Goal: Task Accomplishment & Management: Use online tool/utility

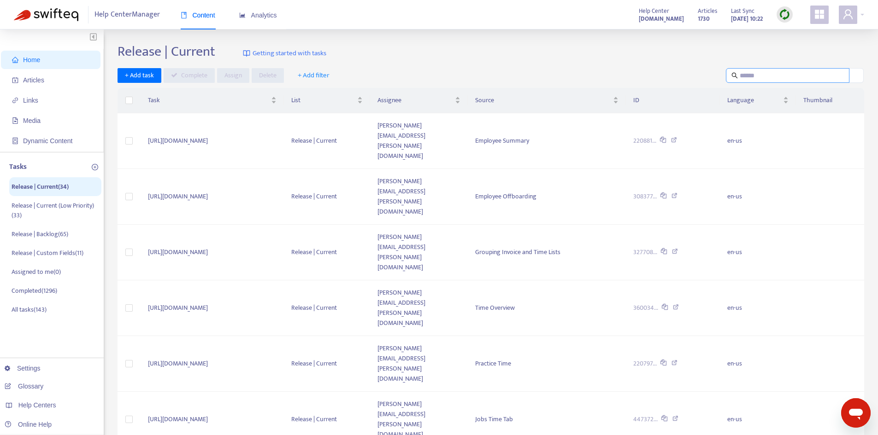
click at [739, 75] on input "text" at bounding box center [787, 75] width 97 height 10
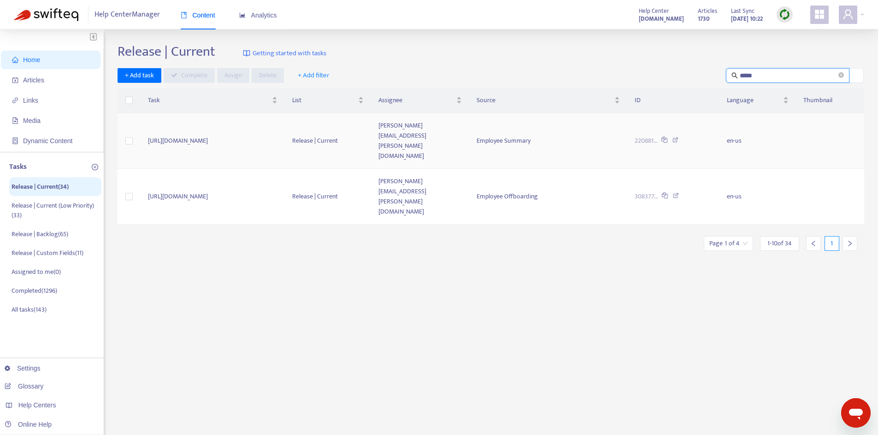
click at [275, 122] on td "[URL][DOMAIN_NAME]" at bounding box center [212, 141] width 144 height 56
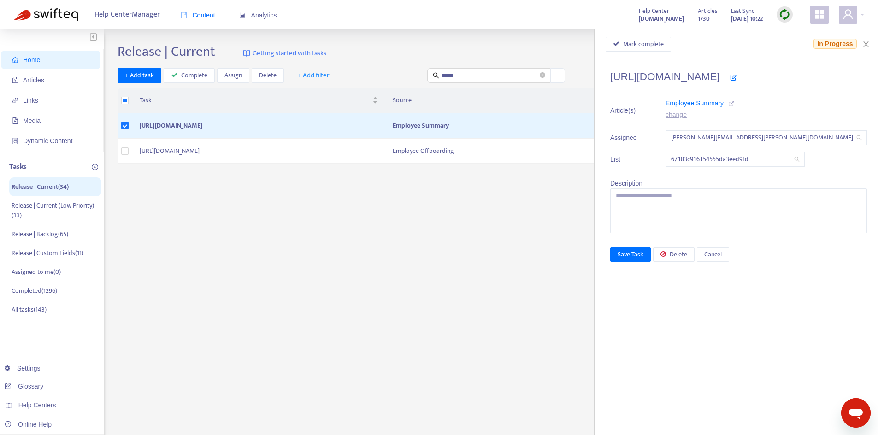
click at [734, 104] on icon at bounding box center [731, 103] width 6 height 6
click at [663, 42] on span "Mark complete" at bounding box center [643, 44] width 41 height 10
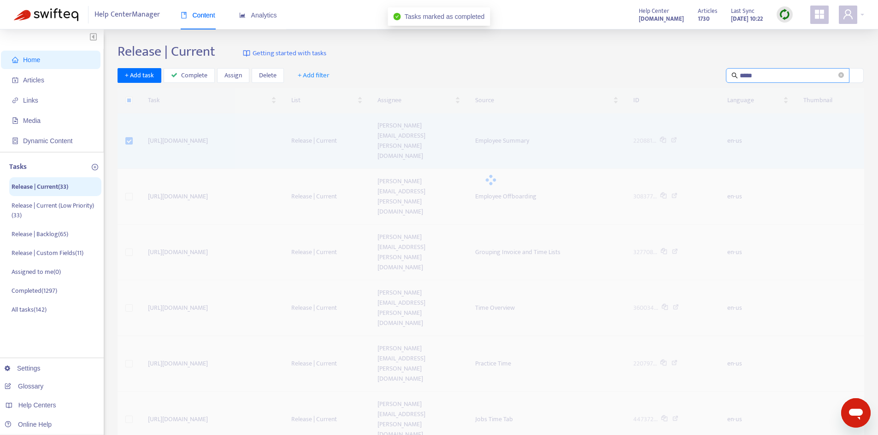
click at [762, 76] on div "Release | Current Getting started with tasks + Add task Complete Assign Delete …" at bounding box center [490, 375] width 746 height 664
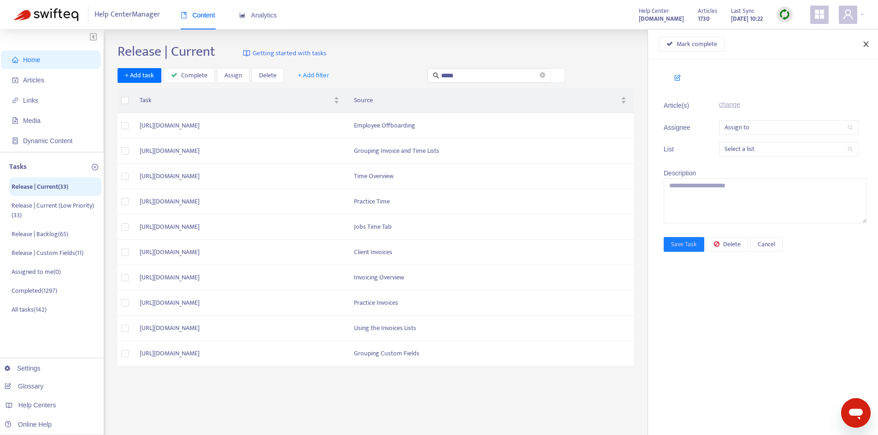
click at [869, 44] on button "Close" at bounding box center [865, 44] width 13 height 9
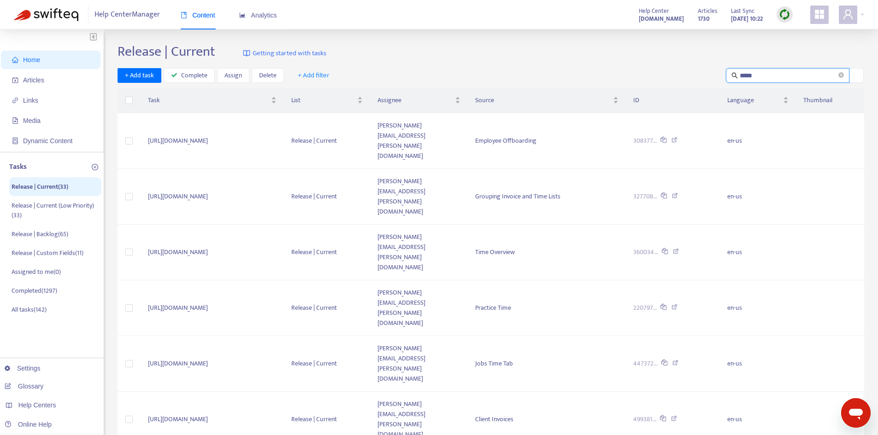
click at [761, 72] on input "*****" at bounding box center [787, 75] width 97 height 10
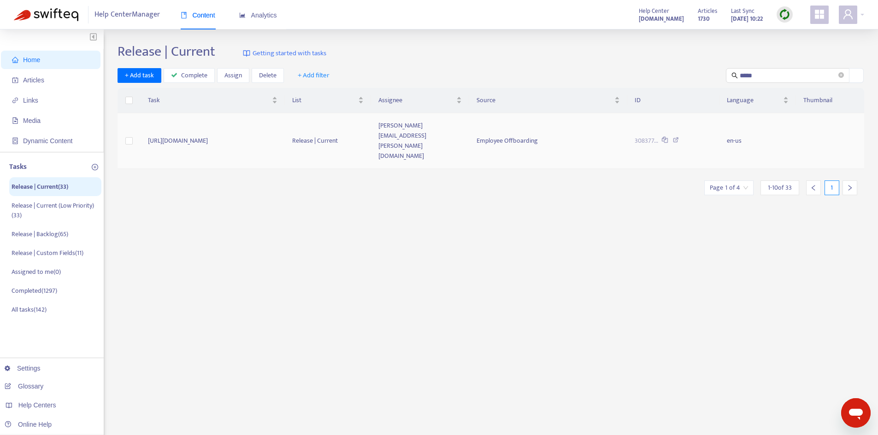
click at [469, 127] on td "[PERSON_NAME][EMAIL_ADDRESS][PERSON_NAME][DOMAIN_NAME]" at bounding box center [420, 141] width 98 height 56
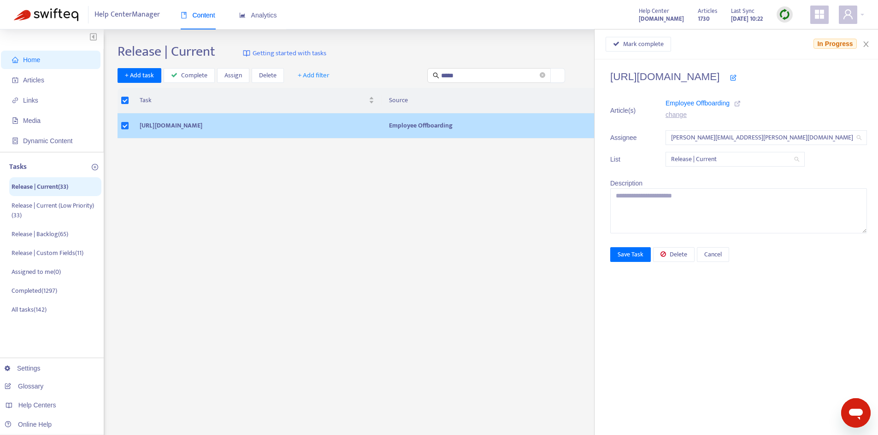
click at [740, 105] on icon at bounding box center [737, 103] width 6 height 6
click at [740, 104] on icon at bounding box center [737, 103] width 6 height 6
click at [687, 252] on span "Delete" at bounding box center [678, 255] width 18 height 10
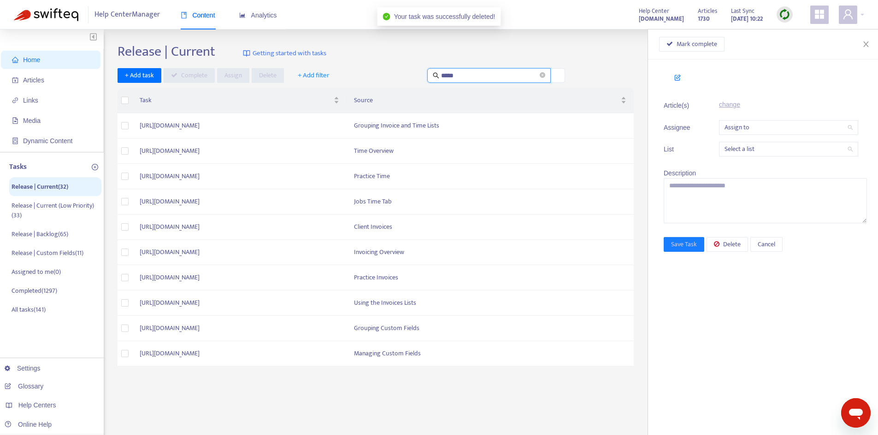
drag, startPoint x: 468, startPoint y: 74, endPoint x: 432, endPoint y: 74, distance: 35.9
click at [432, 74] on span "*****" at bounding box center [488, 75] width 123 height 15
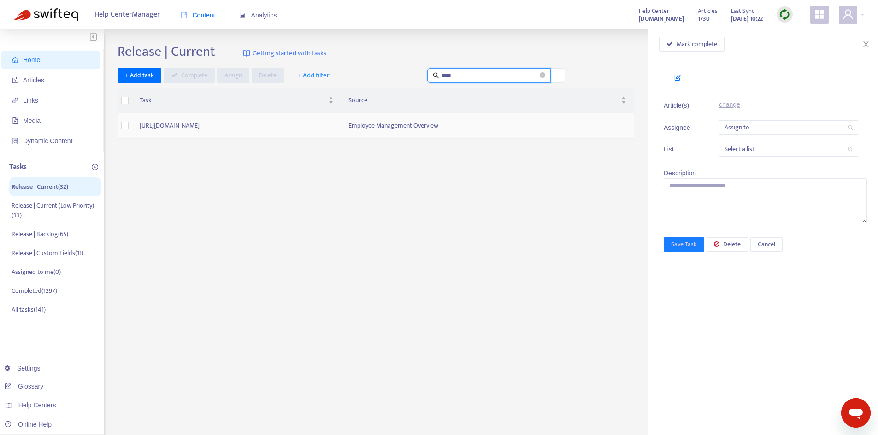
type input "****"
click at [341, 131] on td "[URL][DOMAIN_NAME]" at bounding box center [236, 125] width 209 height 25
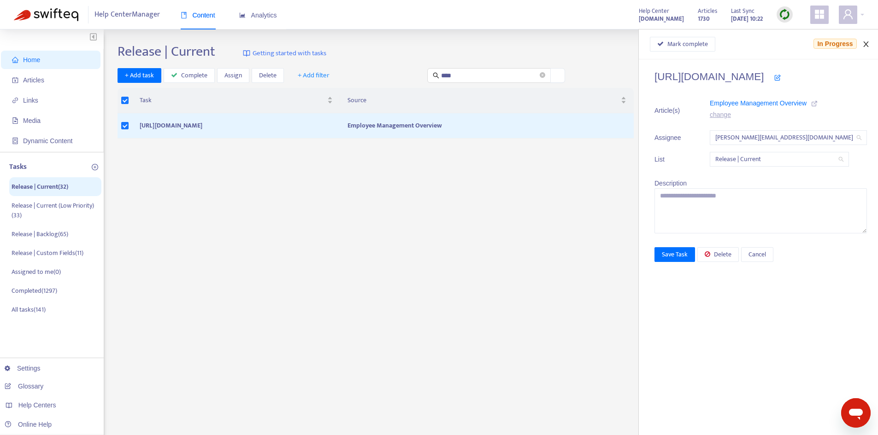
click at [867, 41] on icon "close" at bounding box center [865, 44] width 7 height 7
